Goal: Navigation & Orientation: Find specific page/section

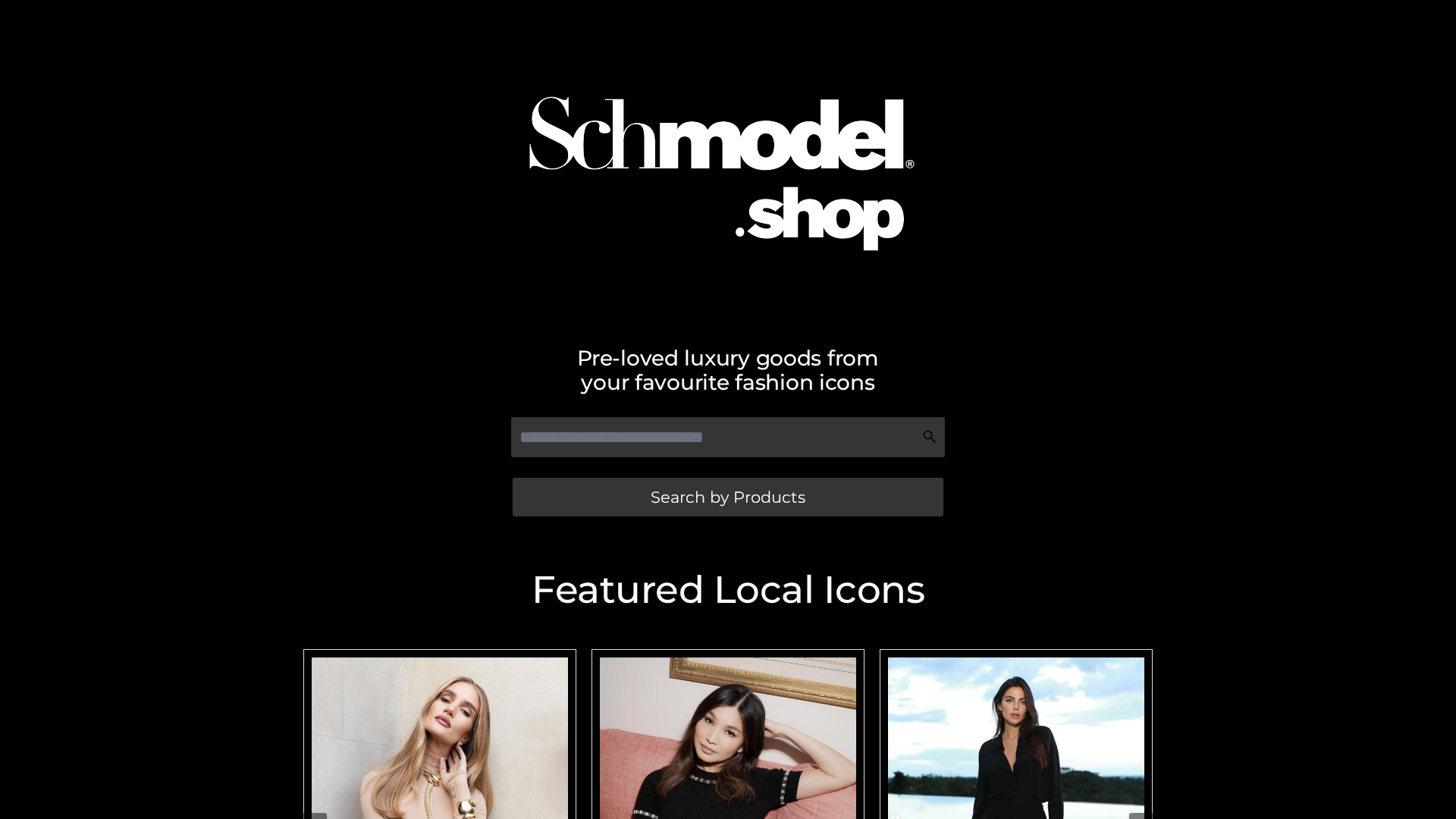
click at [727, 496] on span "Search by Products" at bounding box center [727, 496] width 155 height 16
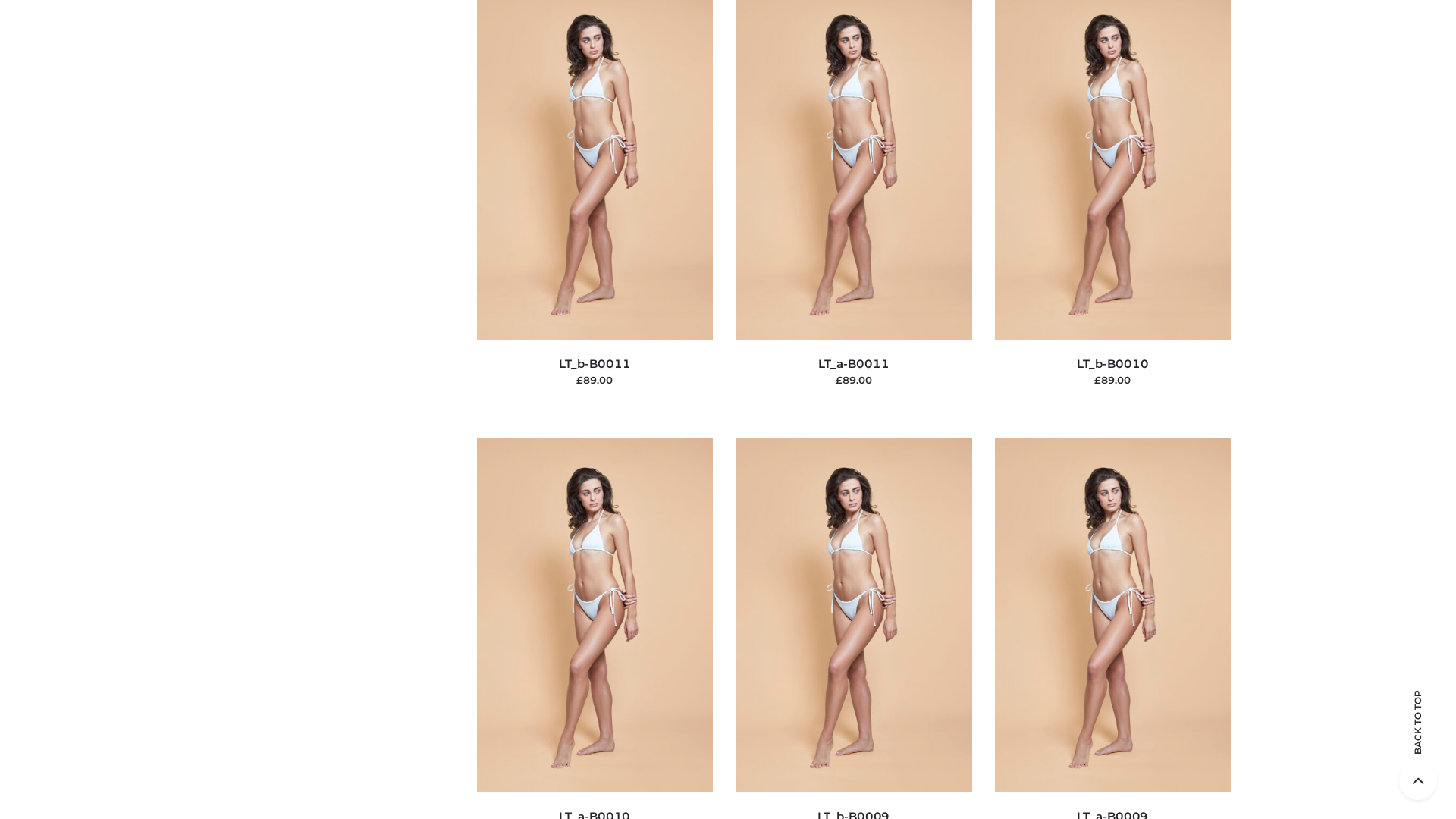
scroll to position [6810, 0]
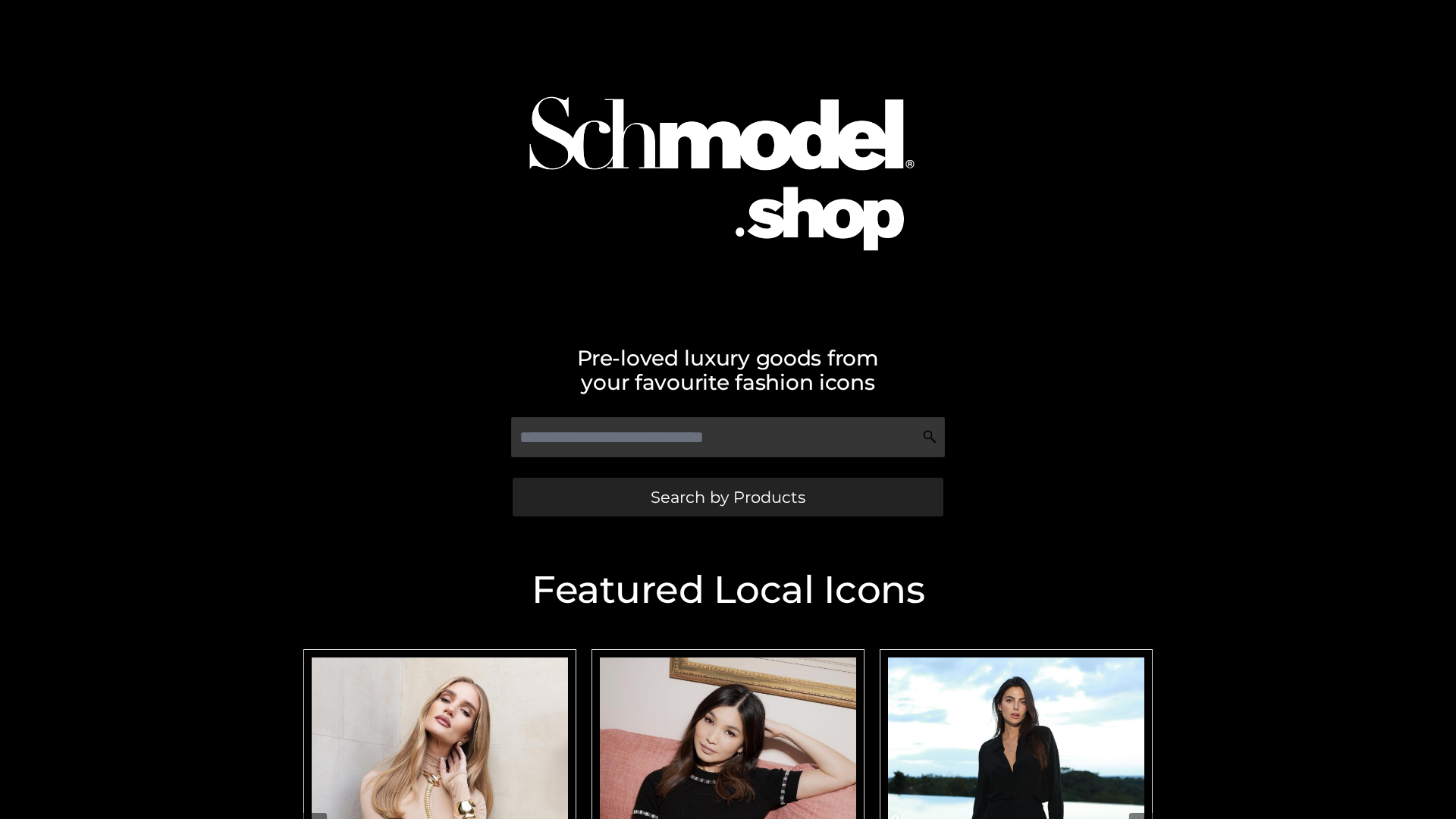
click at [727, 496] on span "Search by Products" at bounding box center [727, 496] width 155 height 16
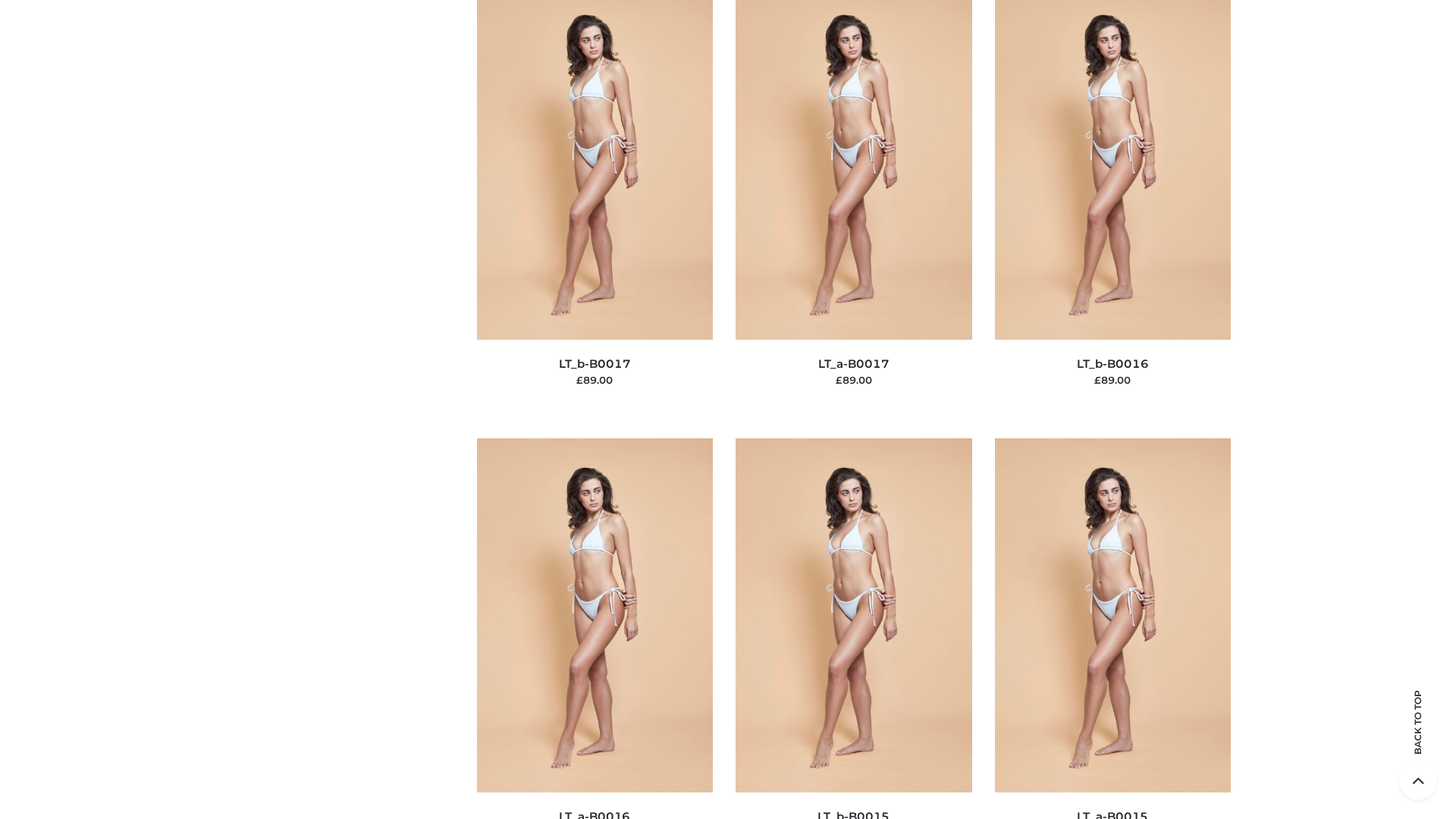
scroll to position [4982, 0]
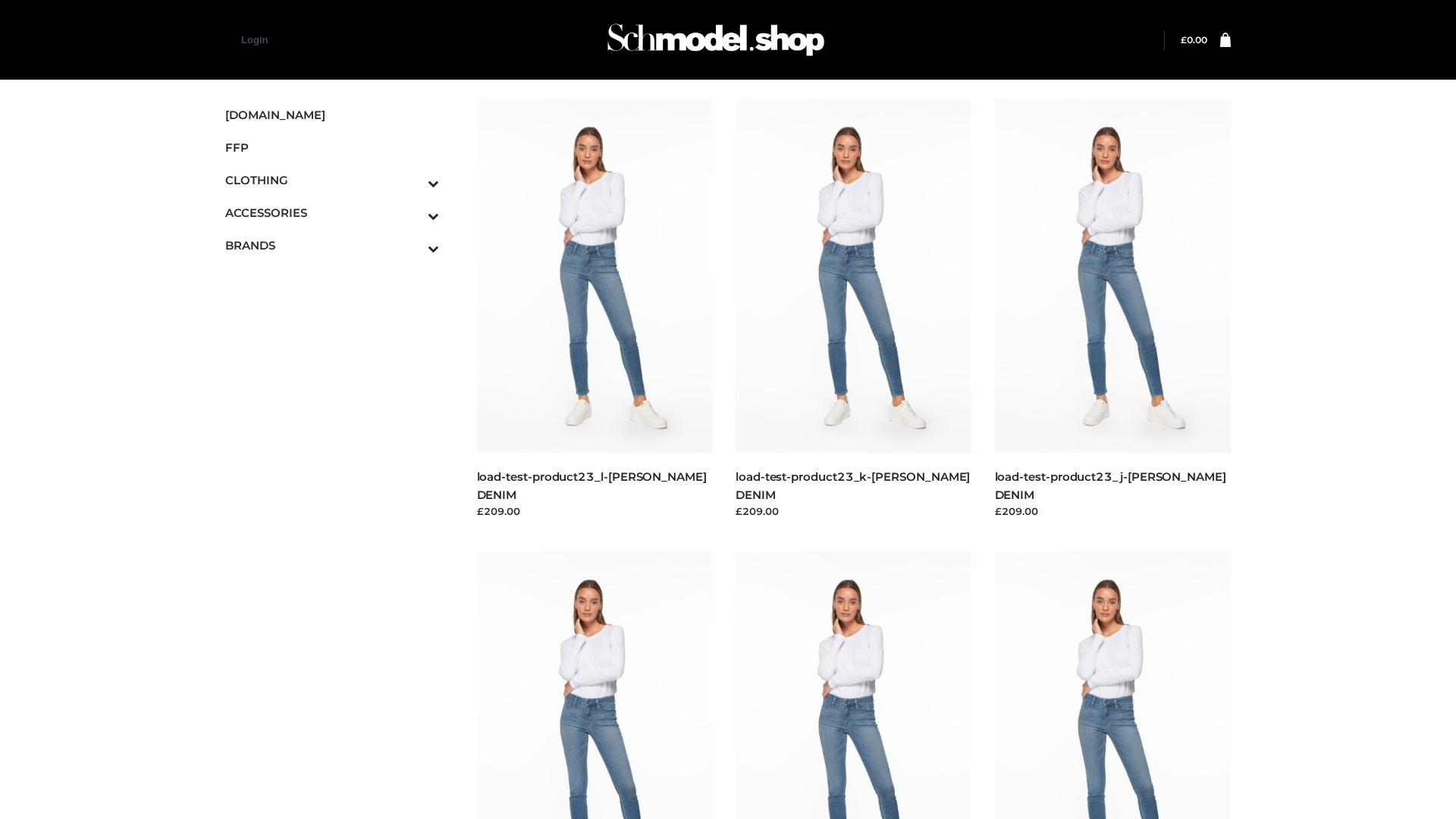
scroll to position [1330, 0]
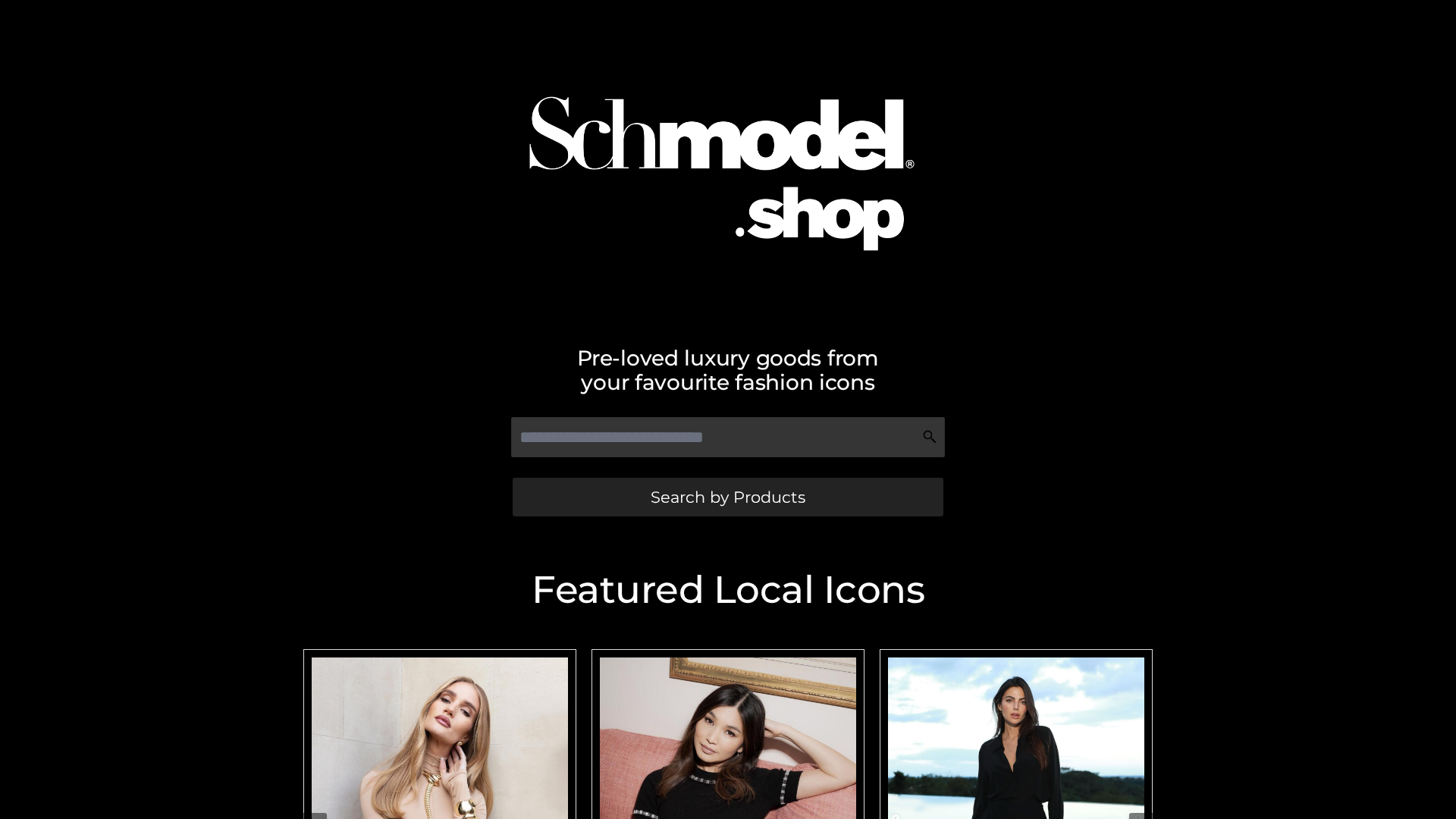
click at [727, 496] on span "Search by Products" at bounding box center [727, 496] width 155 height 16
